Goal: Find specific fact: Find contact information

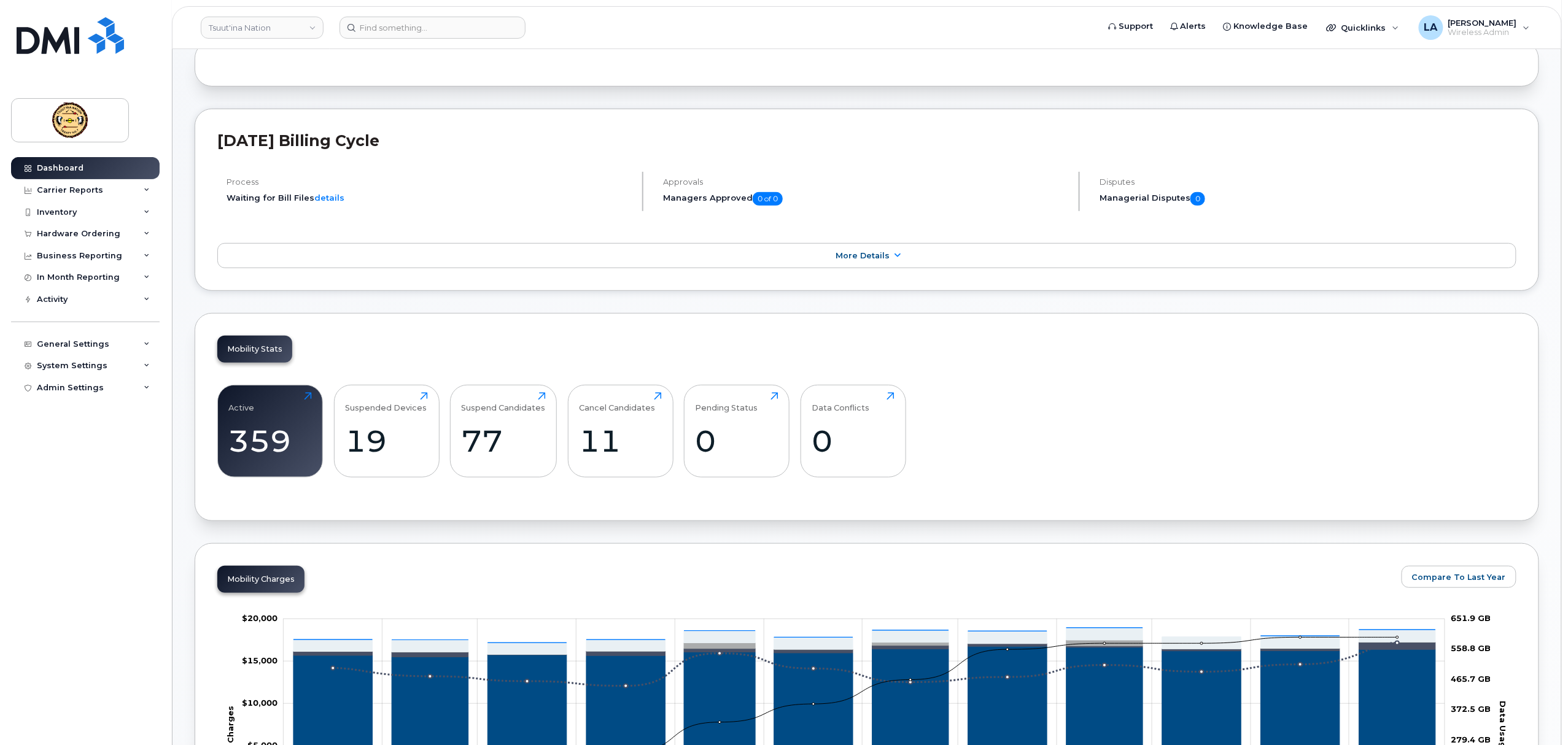
scroll to position [327, 0]
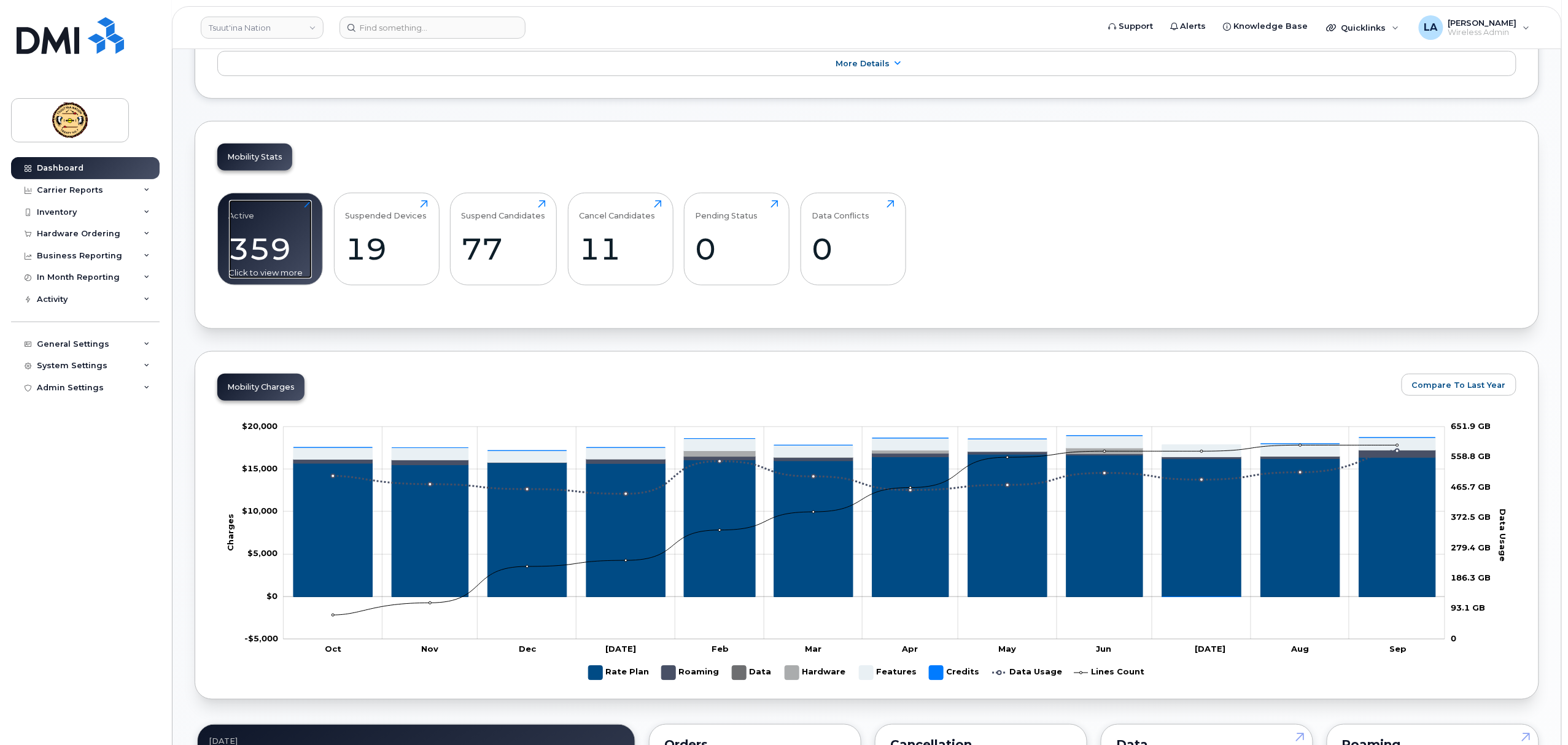
click at [268, 243] on div "359" at bounding box center [271, 249] width 83 height 36
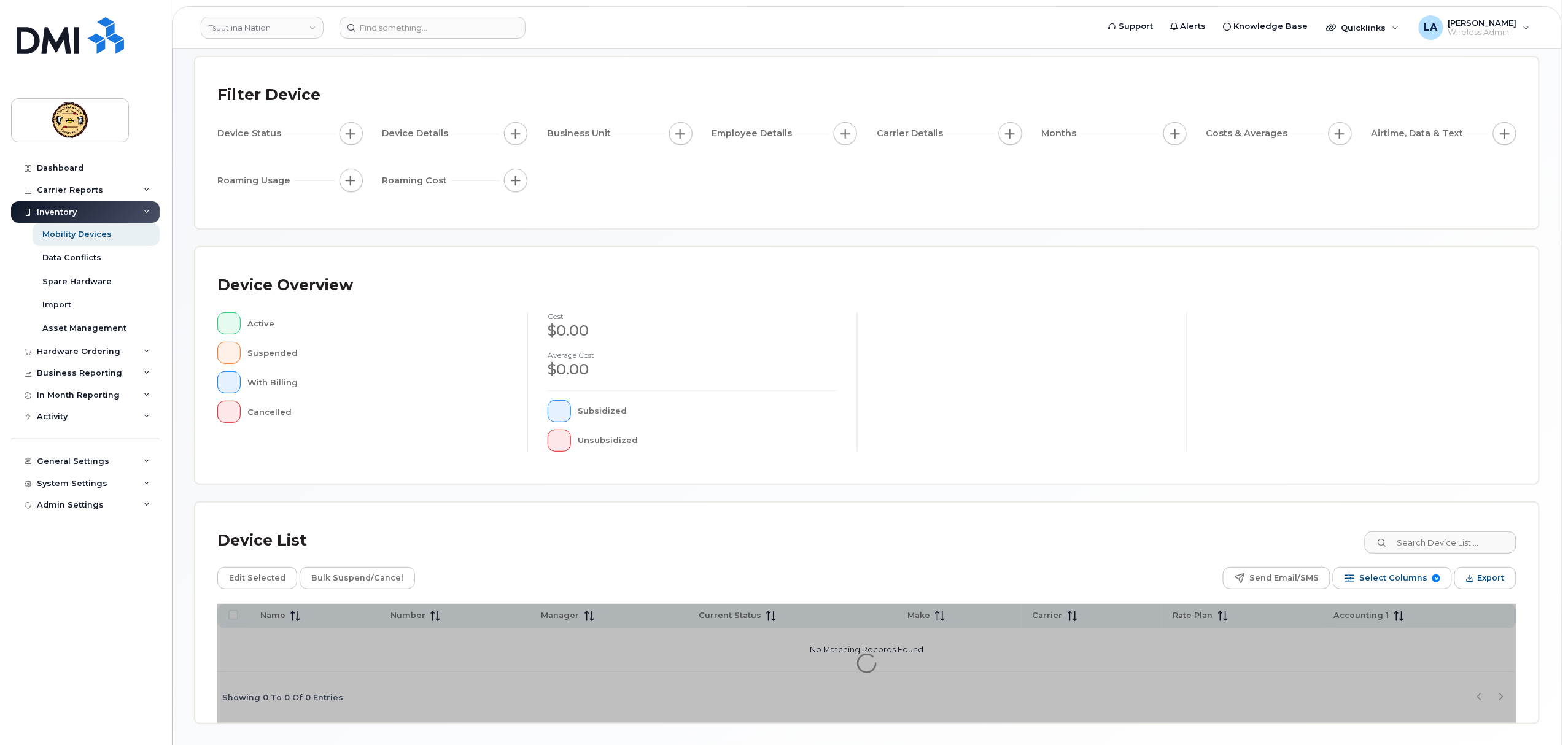
scroll to position [99, 0]
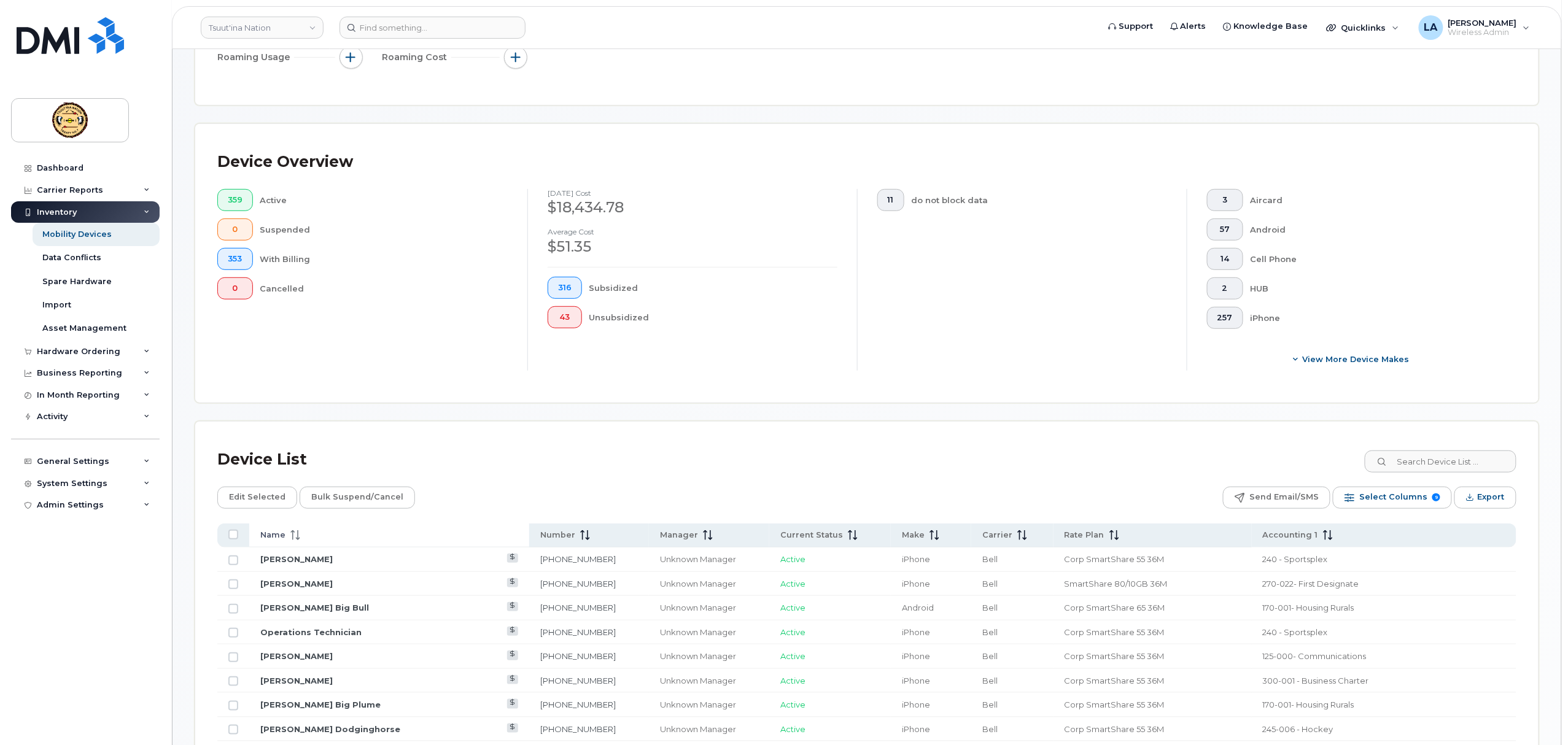
scroll to position [409, 0]
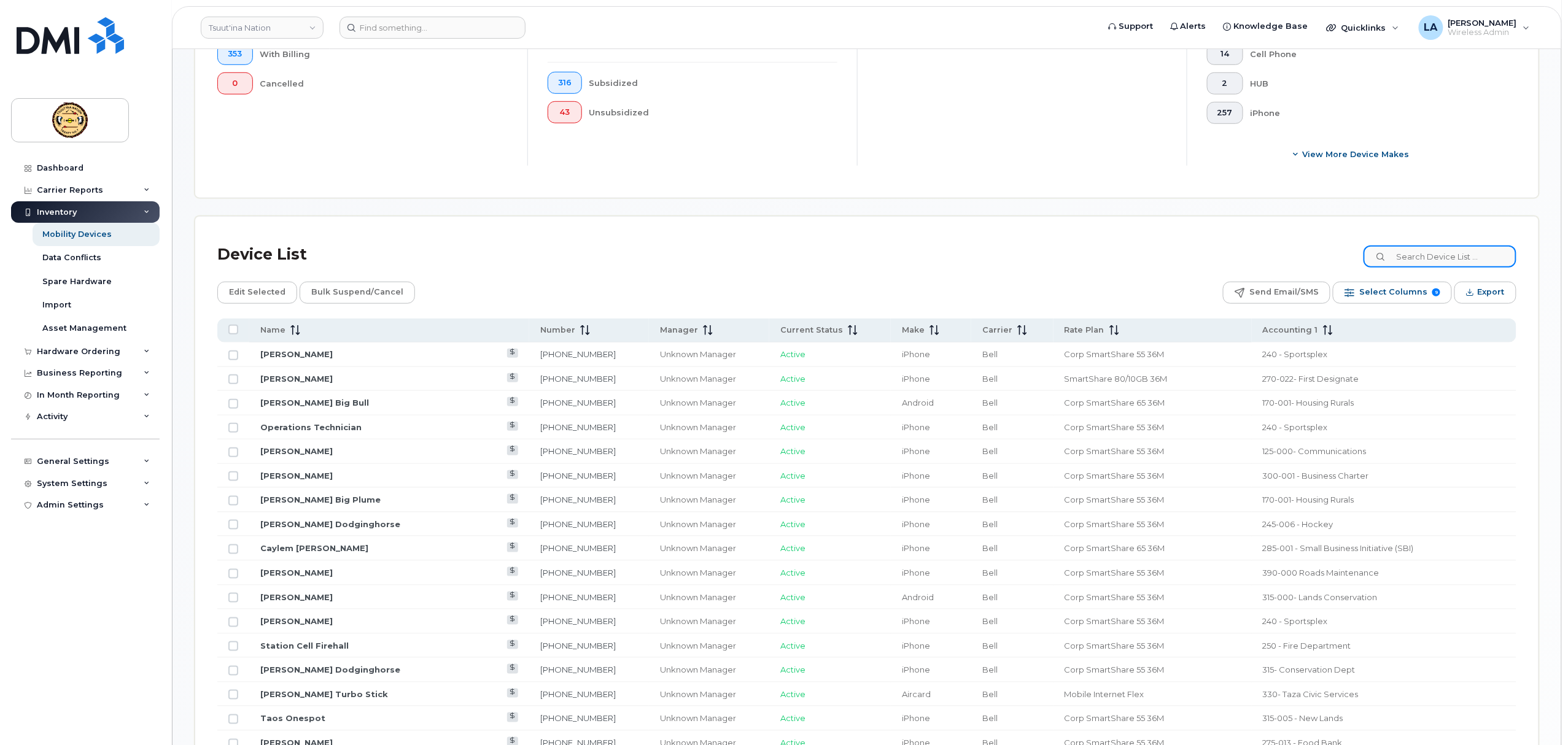
click at [1418, 260] on input at bounding box center [1440, 256] width 153 height 22
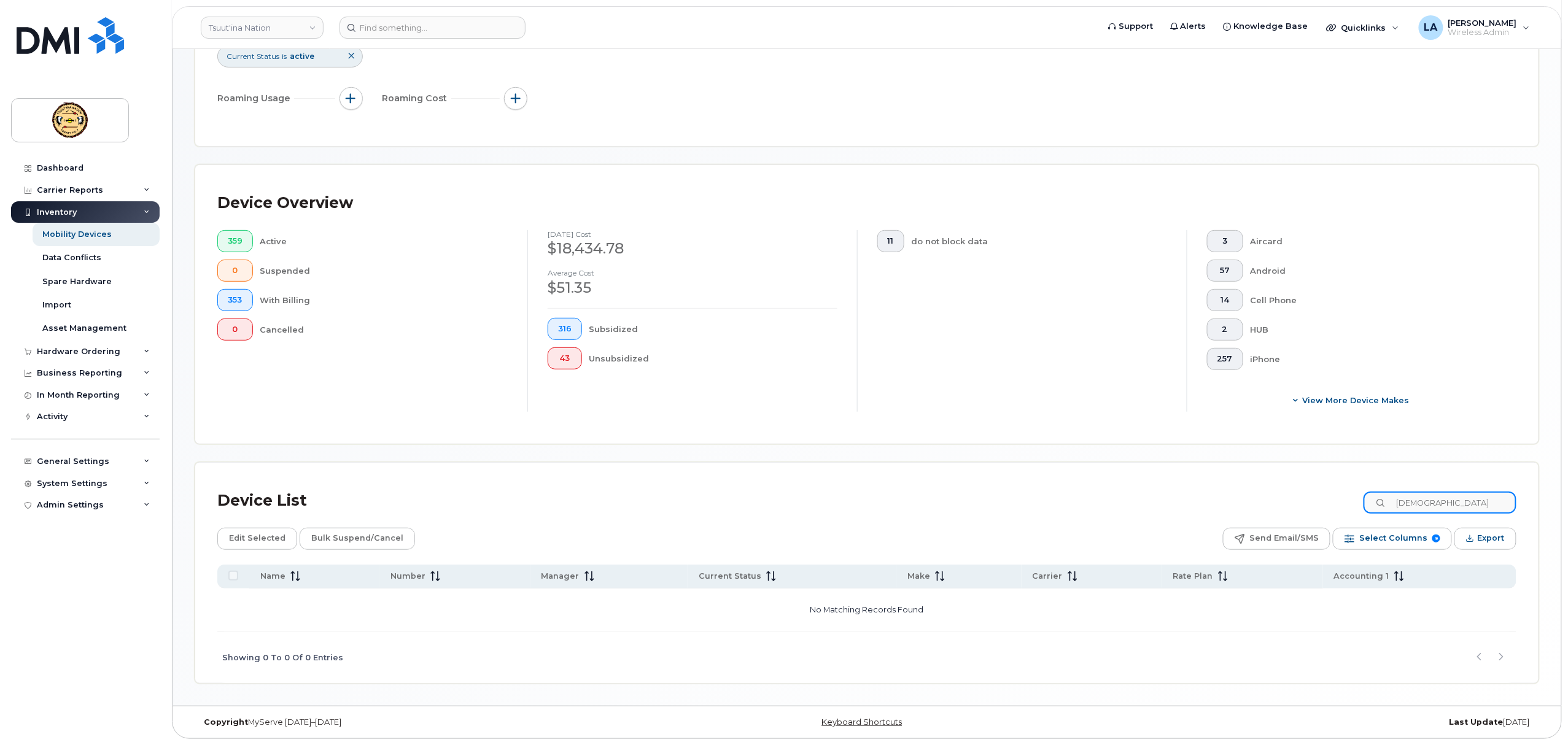
drag, startPoint x: 1416, startPoint y: 502, endPoint x: 1293, endPoint y: 499, distance: 123.0
click at [1293, 499] on div "Device List Deatiny" at bounding box center [867, 501] width 1300 height 32
type input "Destiny"
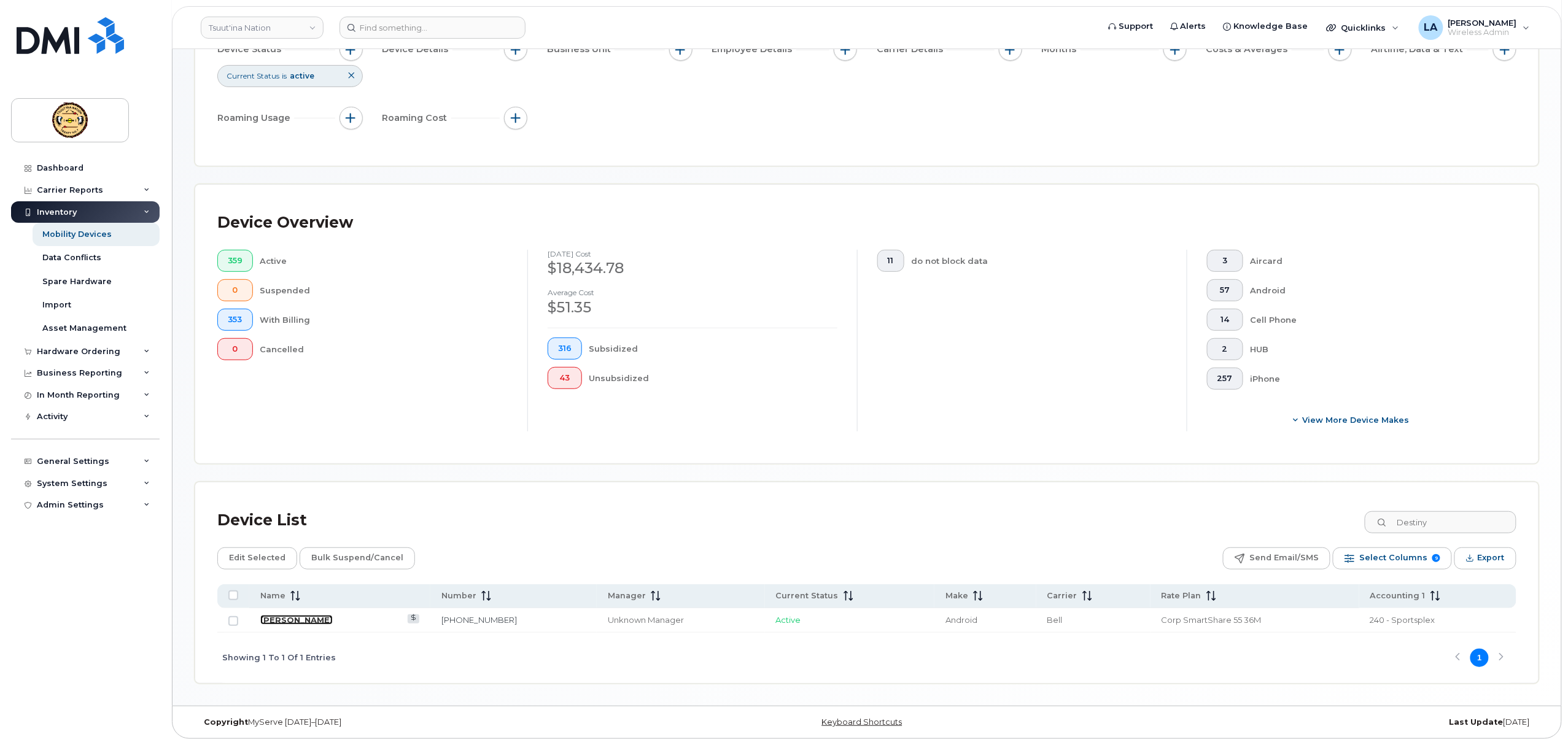
click at [301, 623] on link "[PERSON_NAME]" at bounding box center [296, 620] width 73 height 10
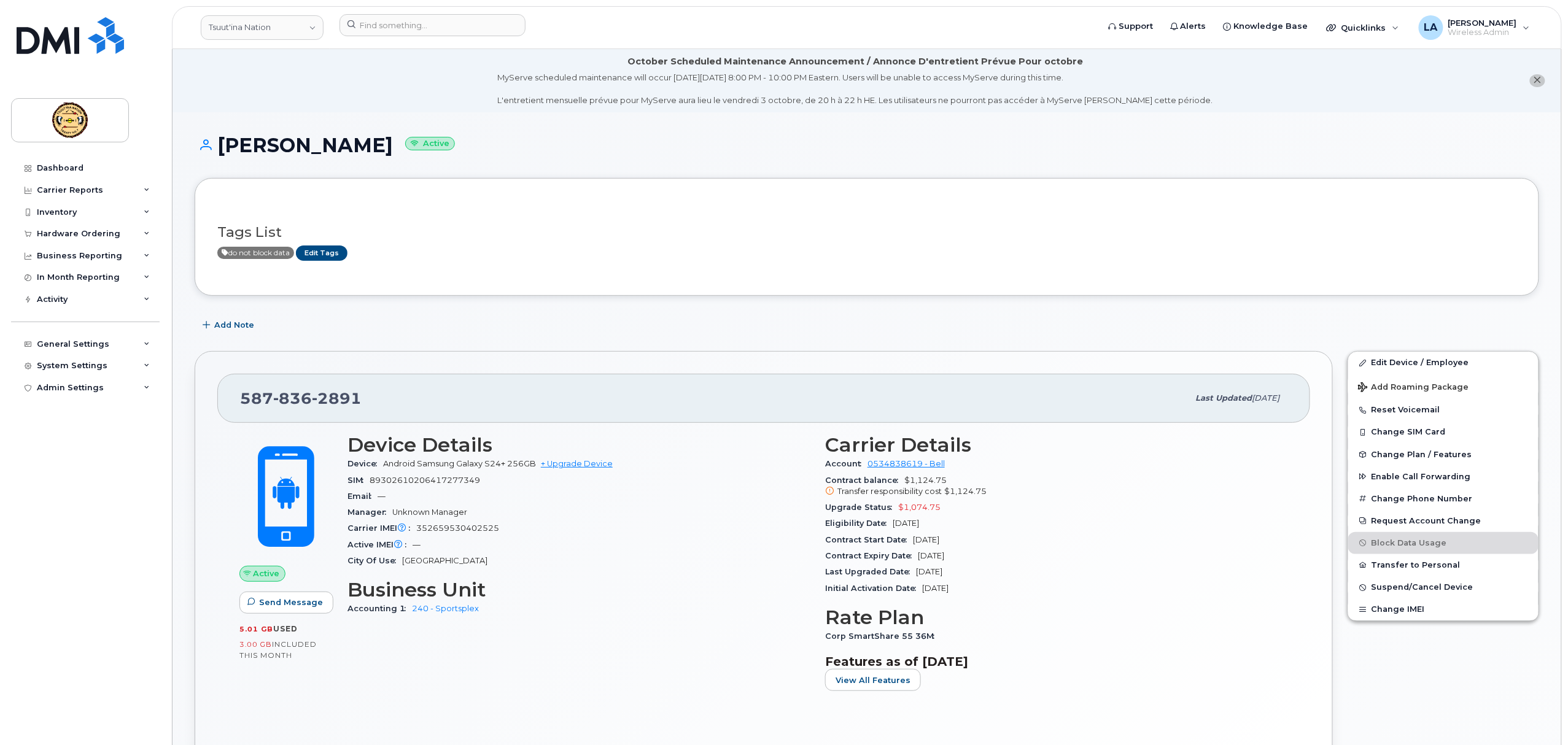
click at [1535, 78] on icon "close notification" at bounding box center [1537, 80] width 8 height 8
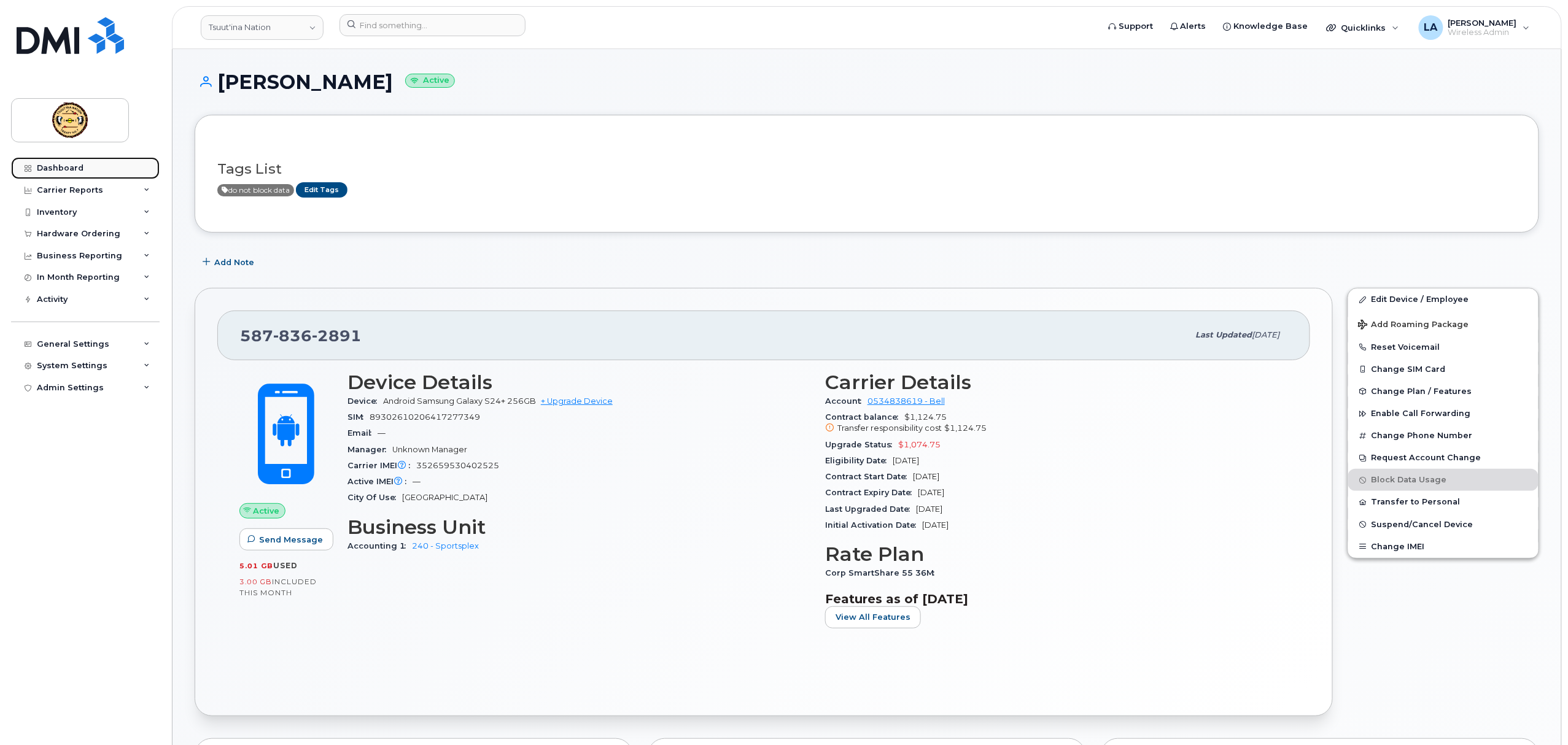
click at [73, 165] on div "Dashboard" at bounding box center [60, 168] width 47 height 10
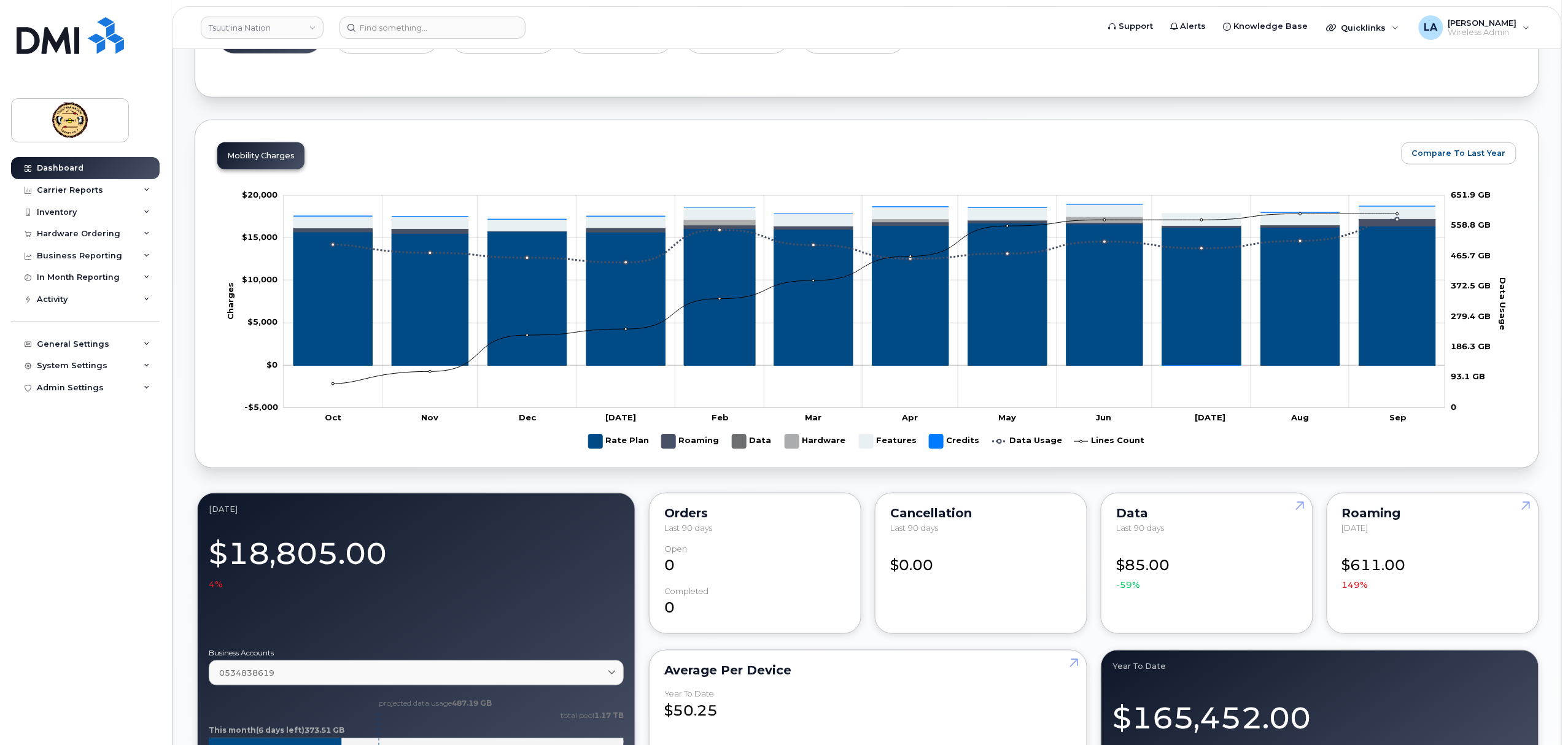
scroll to position [327, 0]
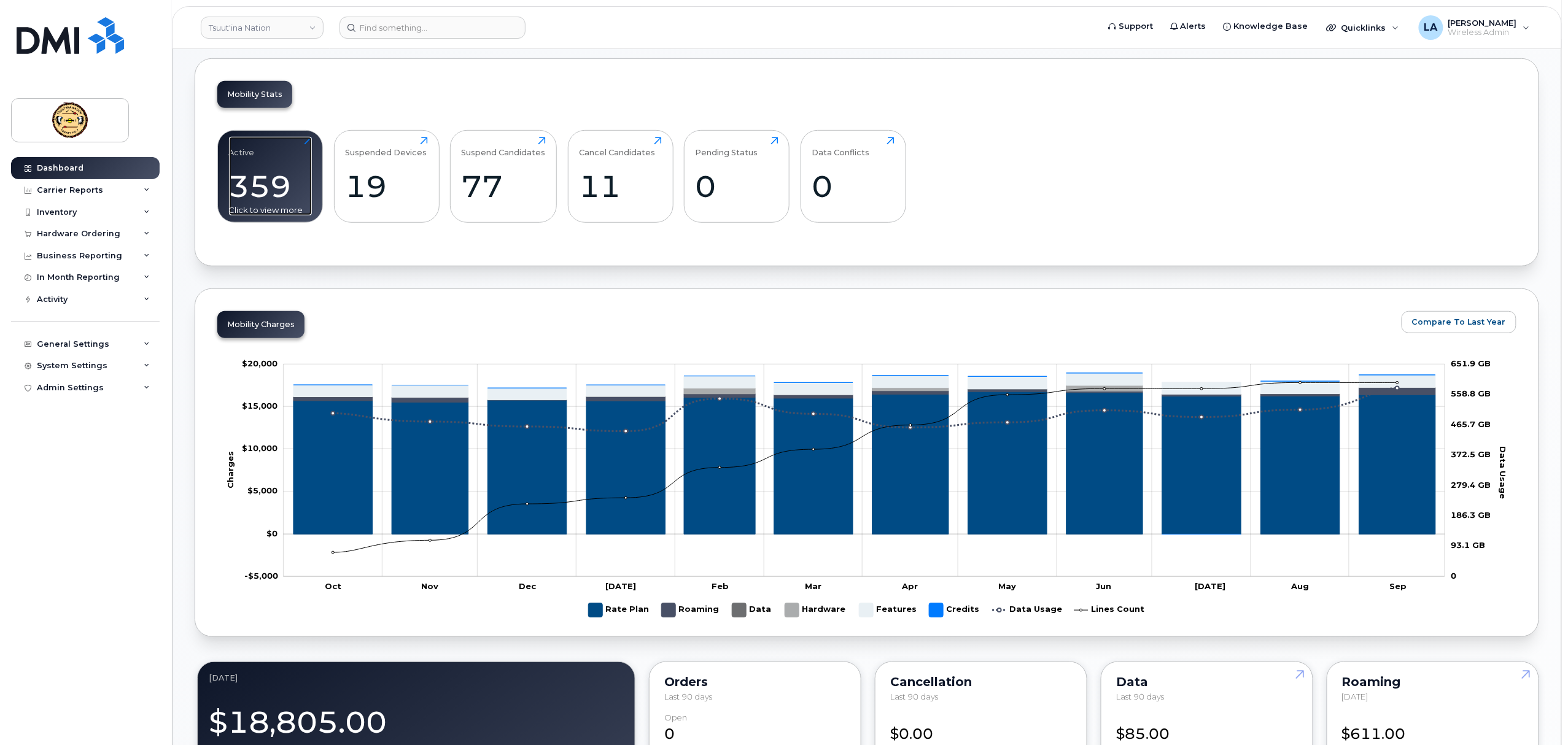
click at [251, 179] on div "359" at bounding box center [271, 187] width 83 height 36
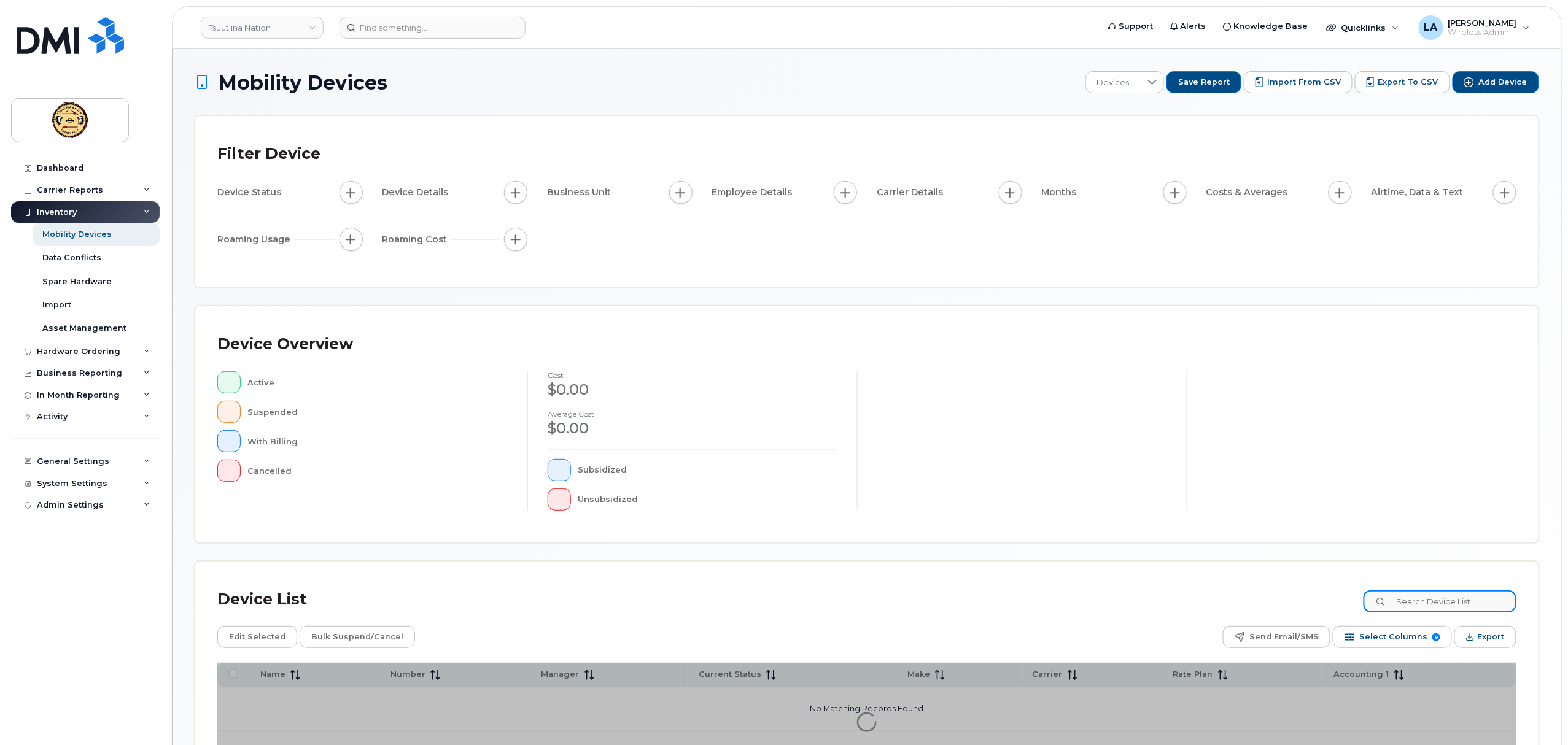
click at [1423, 600] on input at bounding box center [1440, 602] width 153 height 22
type input "Destiny"
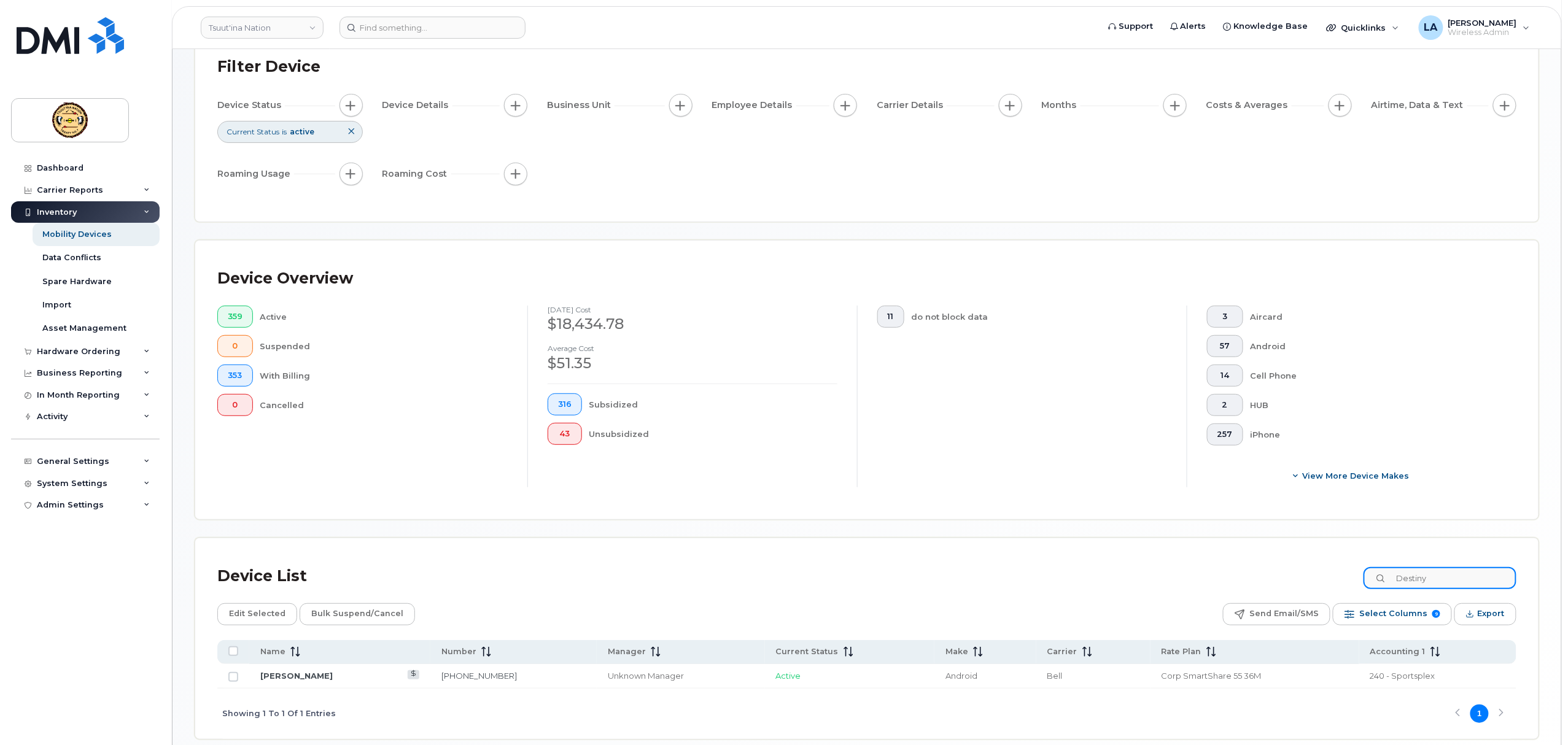
scroll to position [145, 0]
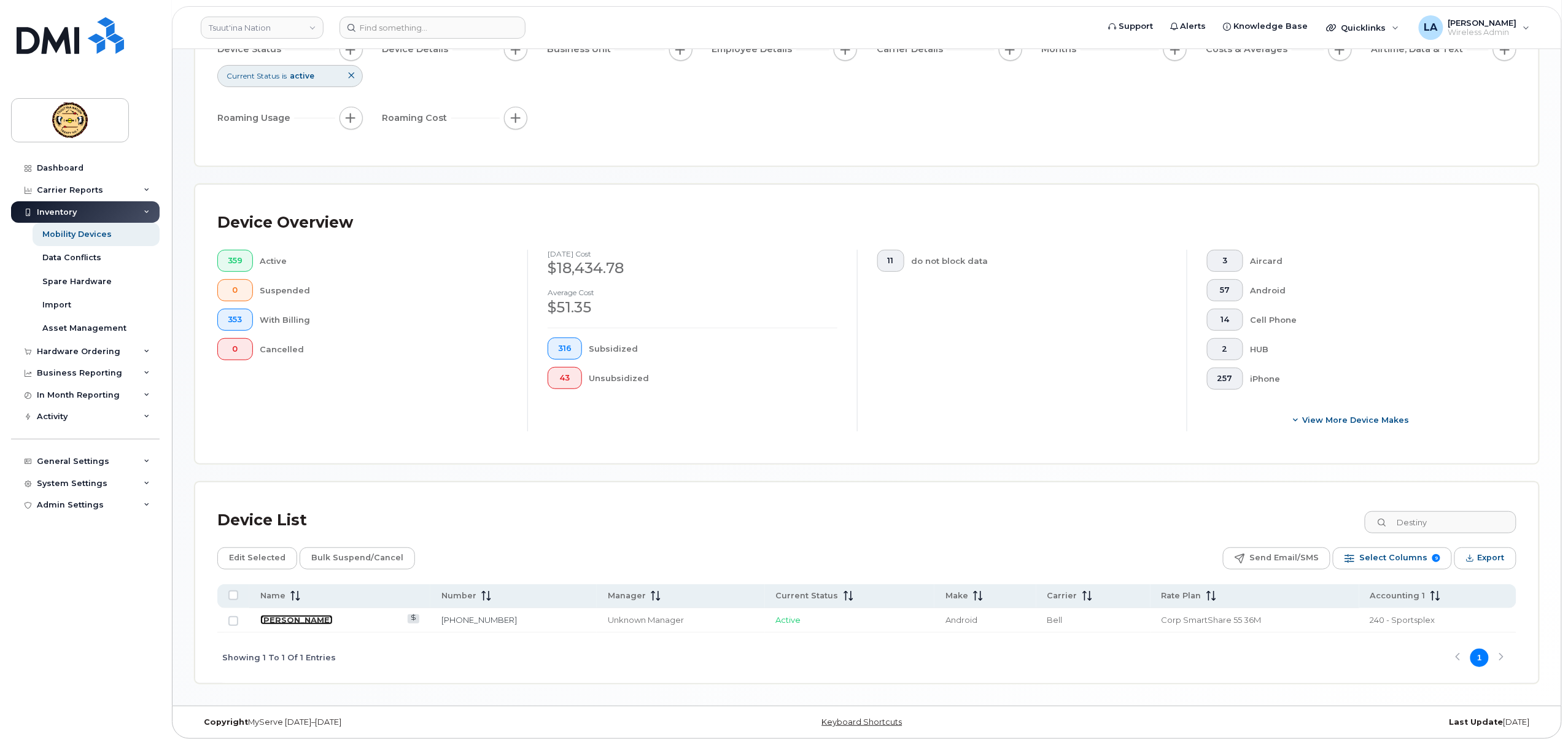
click at [312, 615] on link "[PERSON_NAME]" at bounding box center [296, 620] width 73 height 10
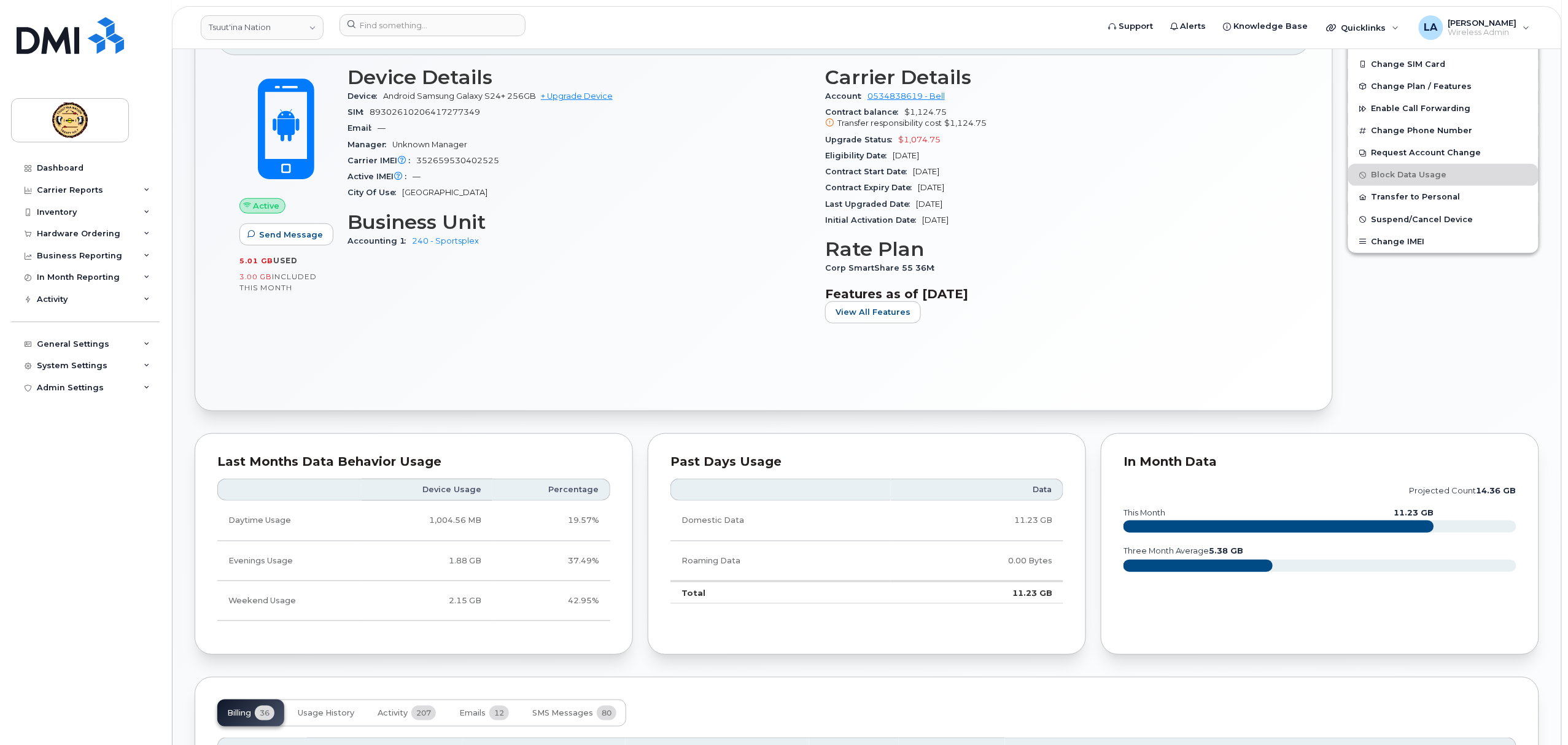
scroll to position [164, 0]
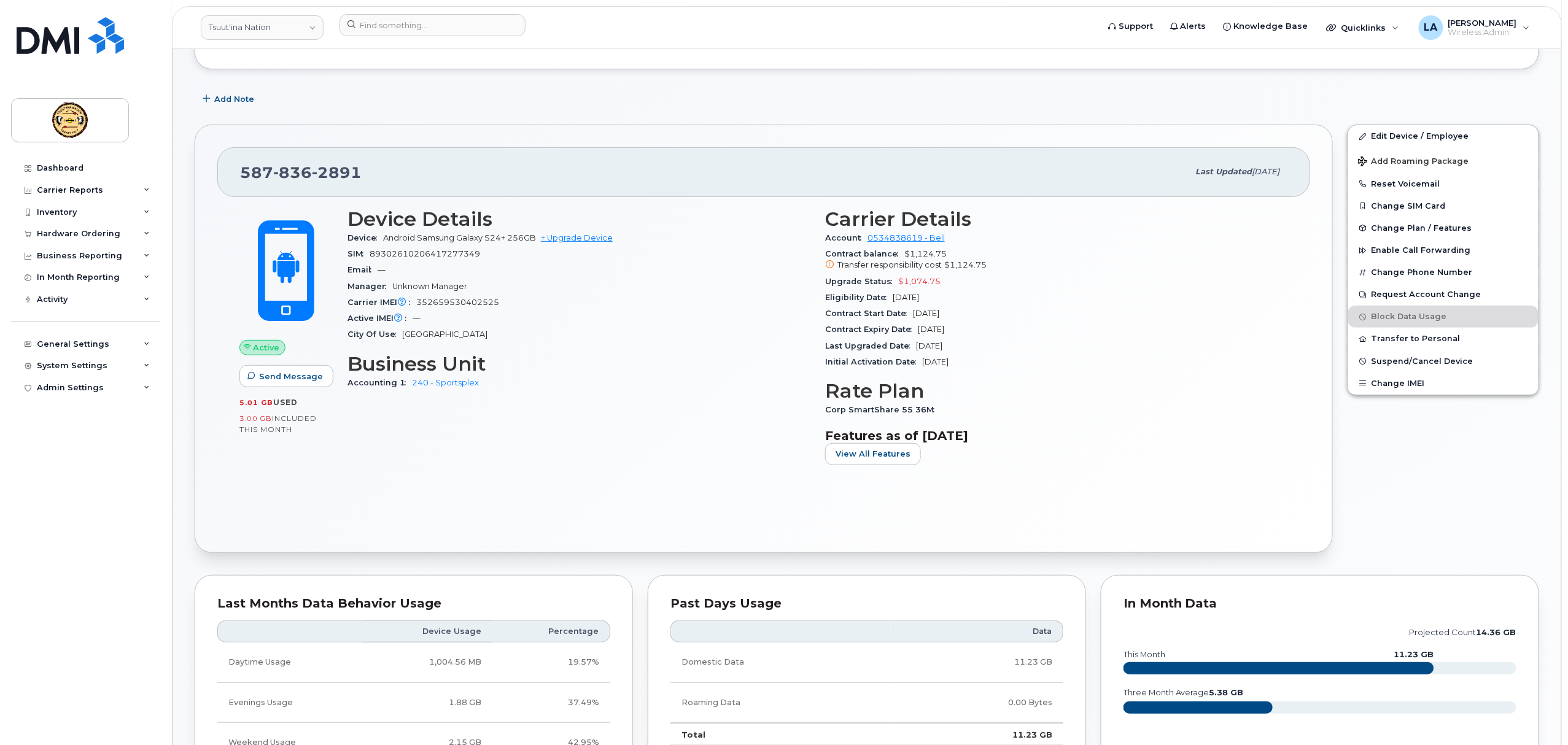
click at [684, 456] on div "Device Details Device Android Samsung Galaxy S24+ 256GB + Upgrade Device SIM [T…" at bounding box center [579, 341] width 477 height 282
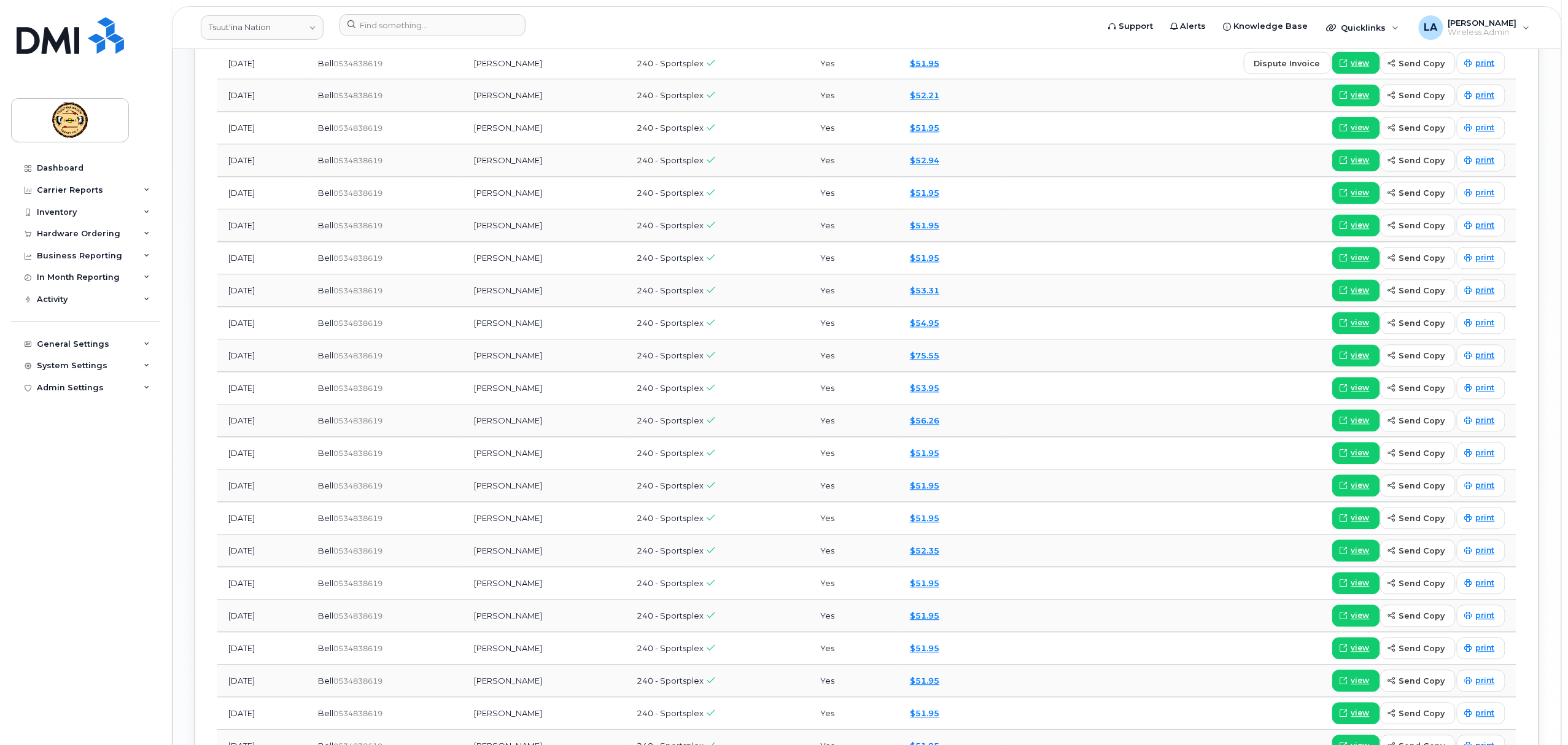
scroll to position [1269, 0]
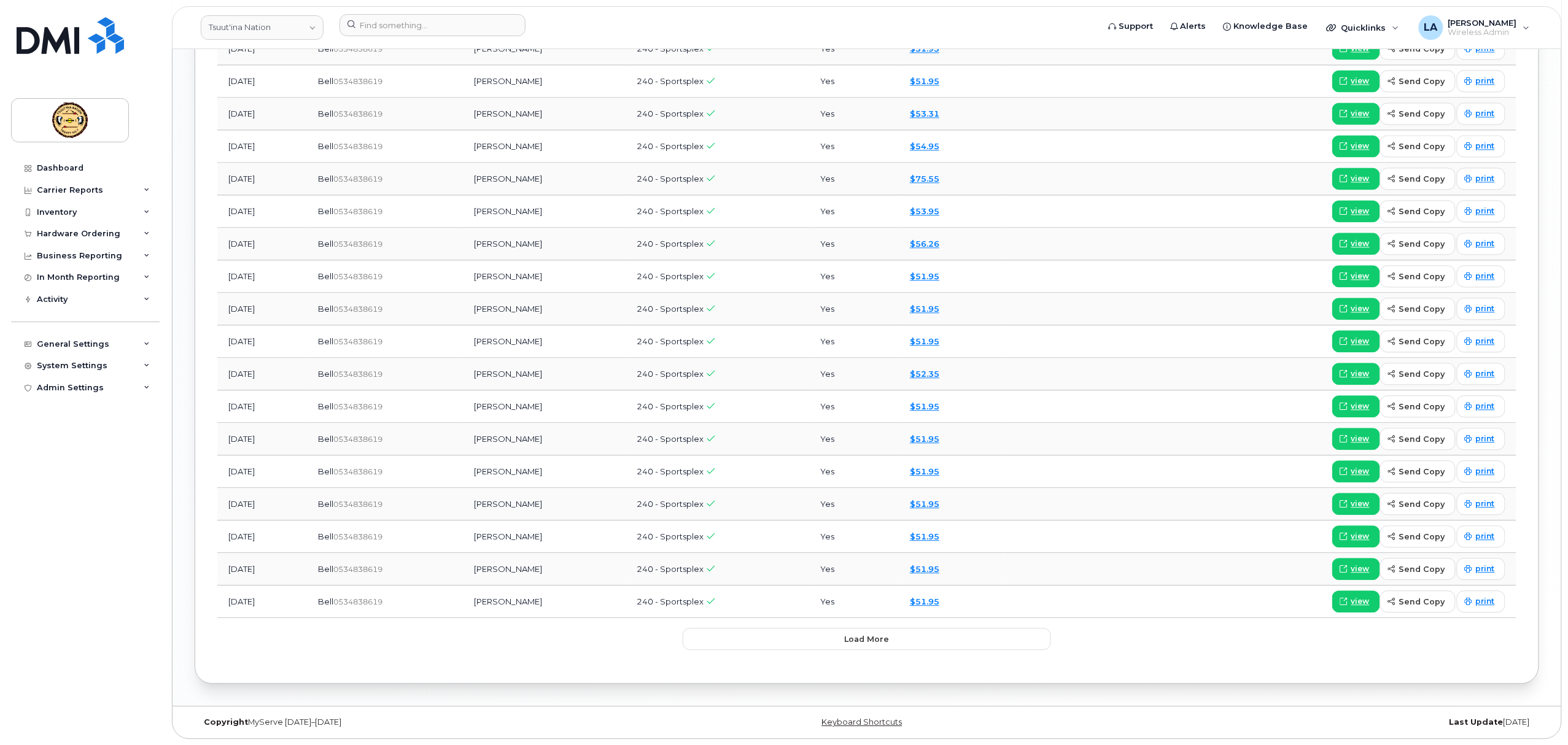
drag, startPoint x: 1563, startPoint y: 527, endPoint x: 1571, endPoint y: 438, distance: 89.4
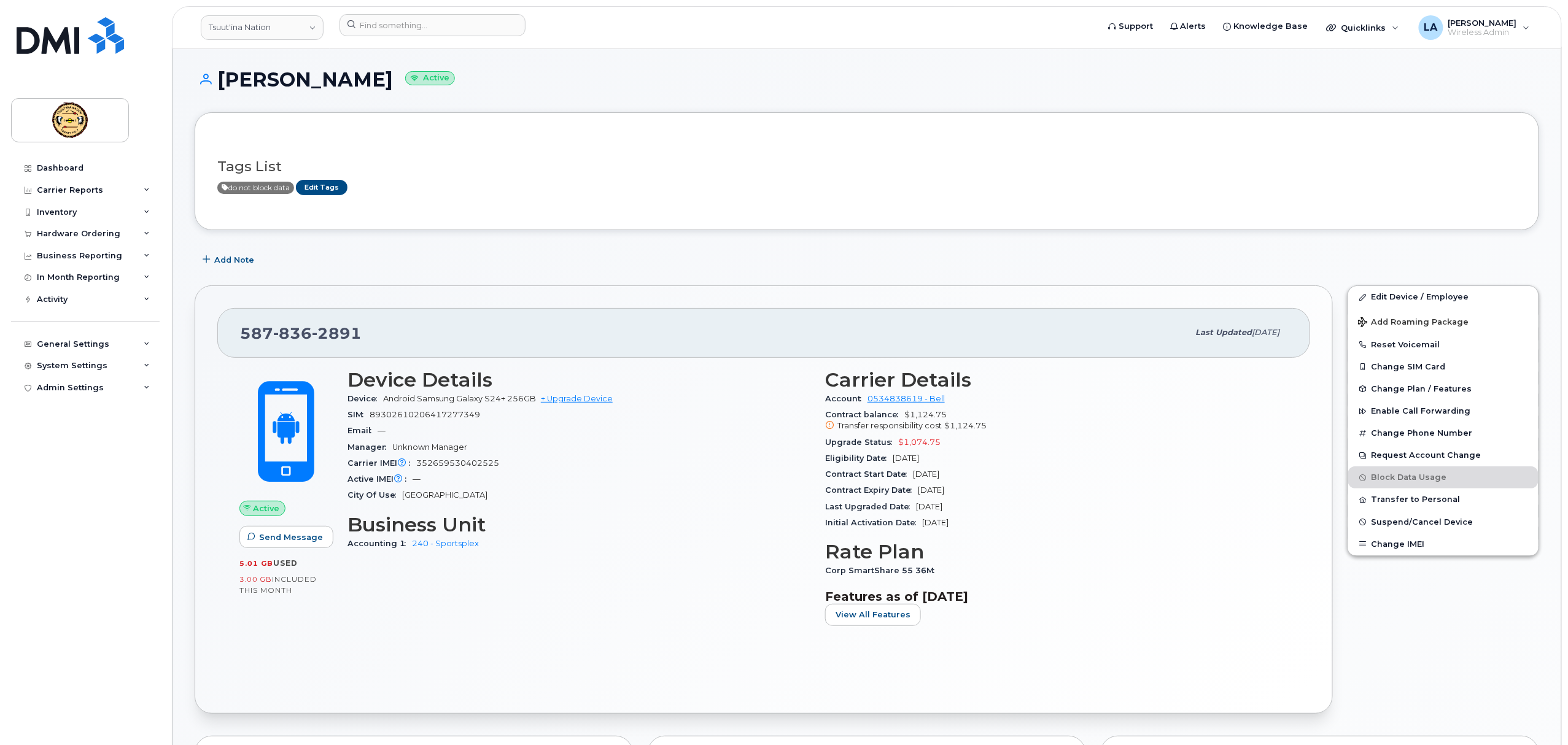
scroll to position [0, 0]
drag, startPoint x: 346, startPoint y: 340, endPoint x: 229, endPoint y: 340, distance: 117.0
click at [229, 340] on div "587 836 2891 Last updated Sep 26, 2025" at bounding box center [763, 335] width 1093 height 49
copy span "587 836 2891"
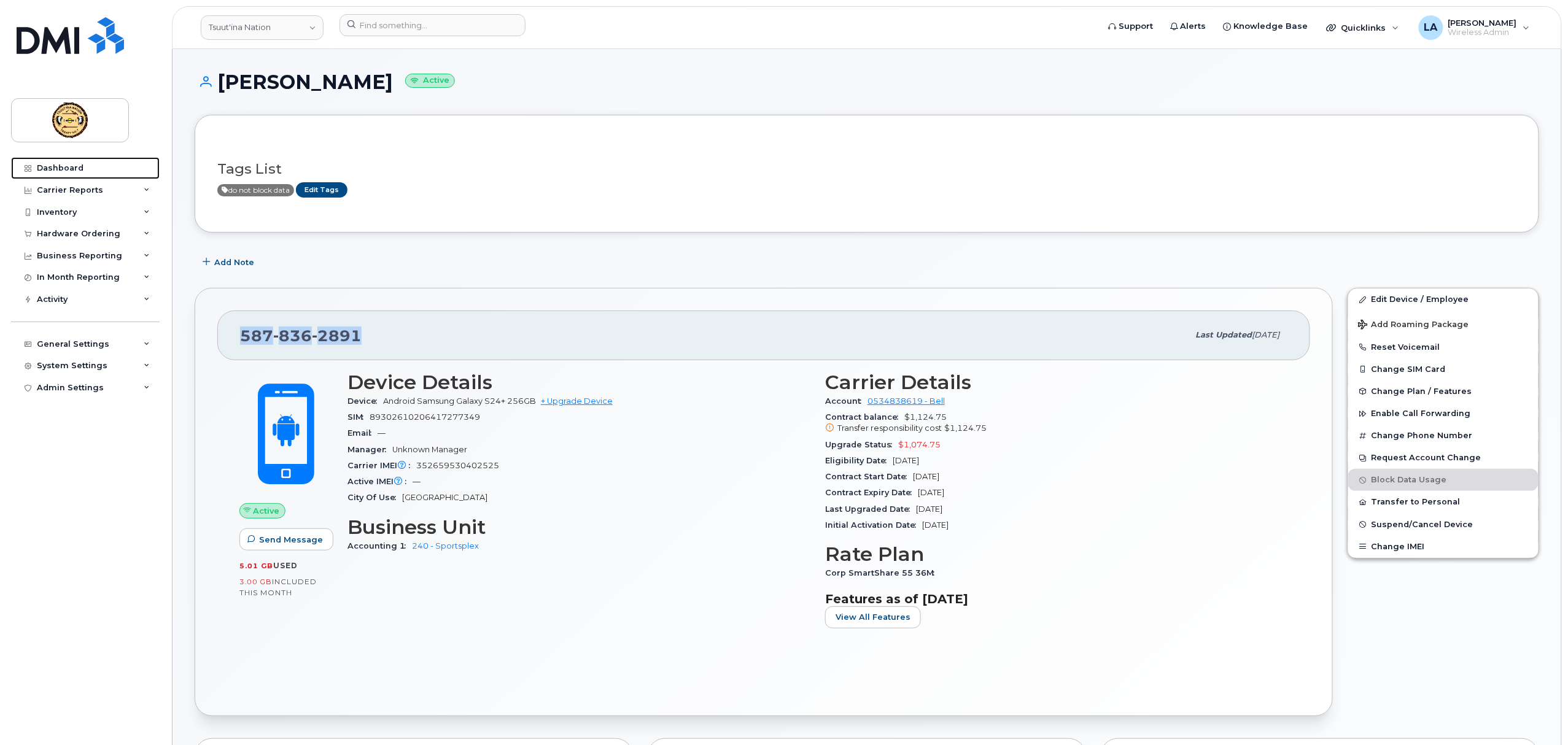
drag, startPoint x: 65, startPoint y: 160, endPoint x: 145, endPoint y: 122, distance: 88.6
click at [64, 160] on link "Dashboard" at bounding box center [85, 168] width 149 height 22
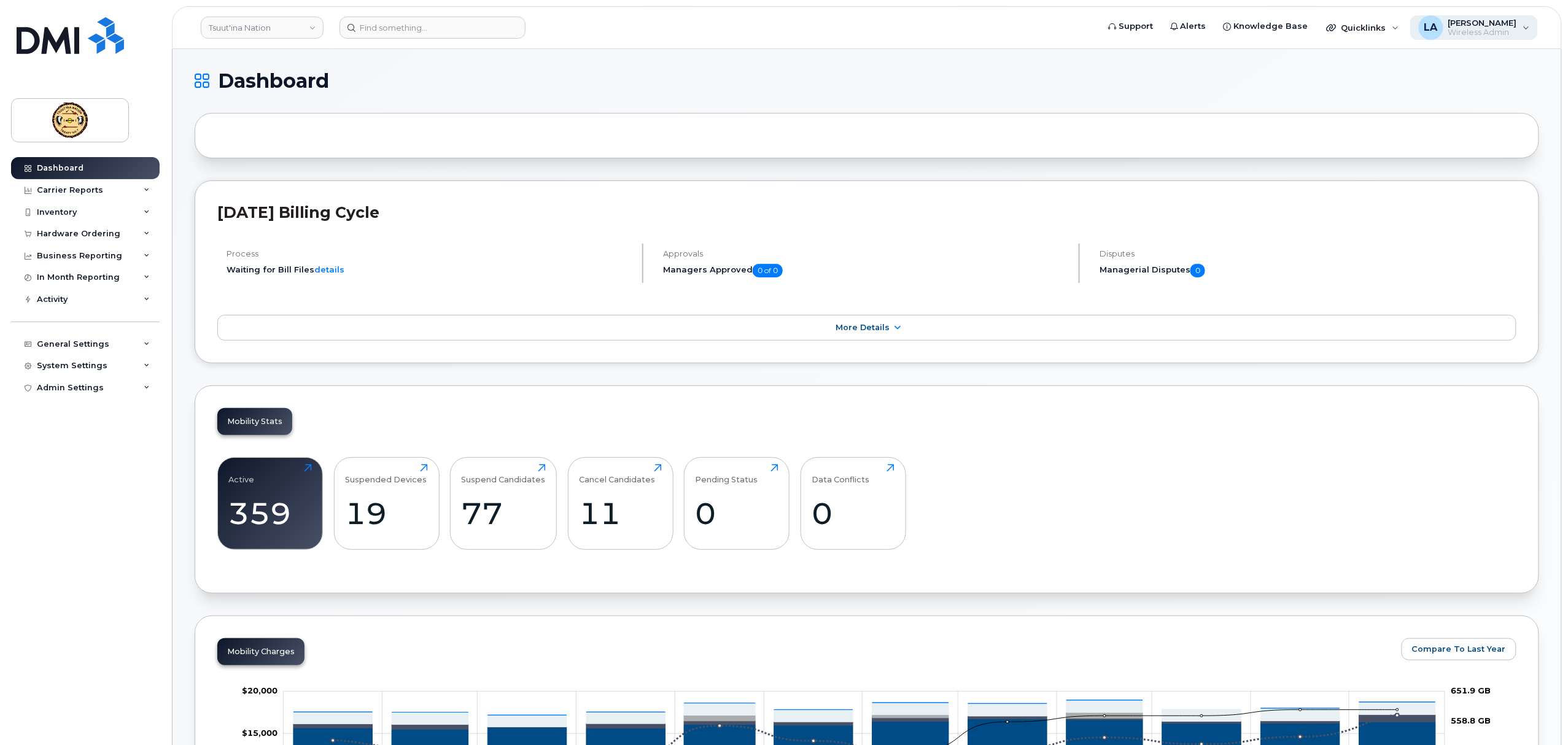
click at [1504, 33] on span "Wireless Admin" at bounding box center [1483, 33] width 69 height 10
click at [1397, 126] on div "Sign out" at bounding box center [1448, 126] width 177 height 22
